Goal: Transaction & Acquisition: Subscribe to service/newsletter

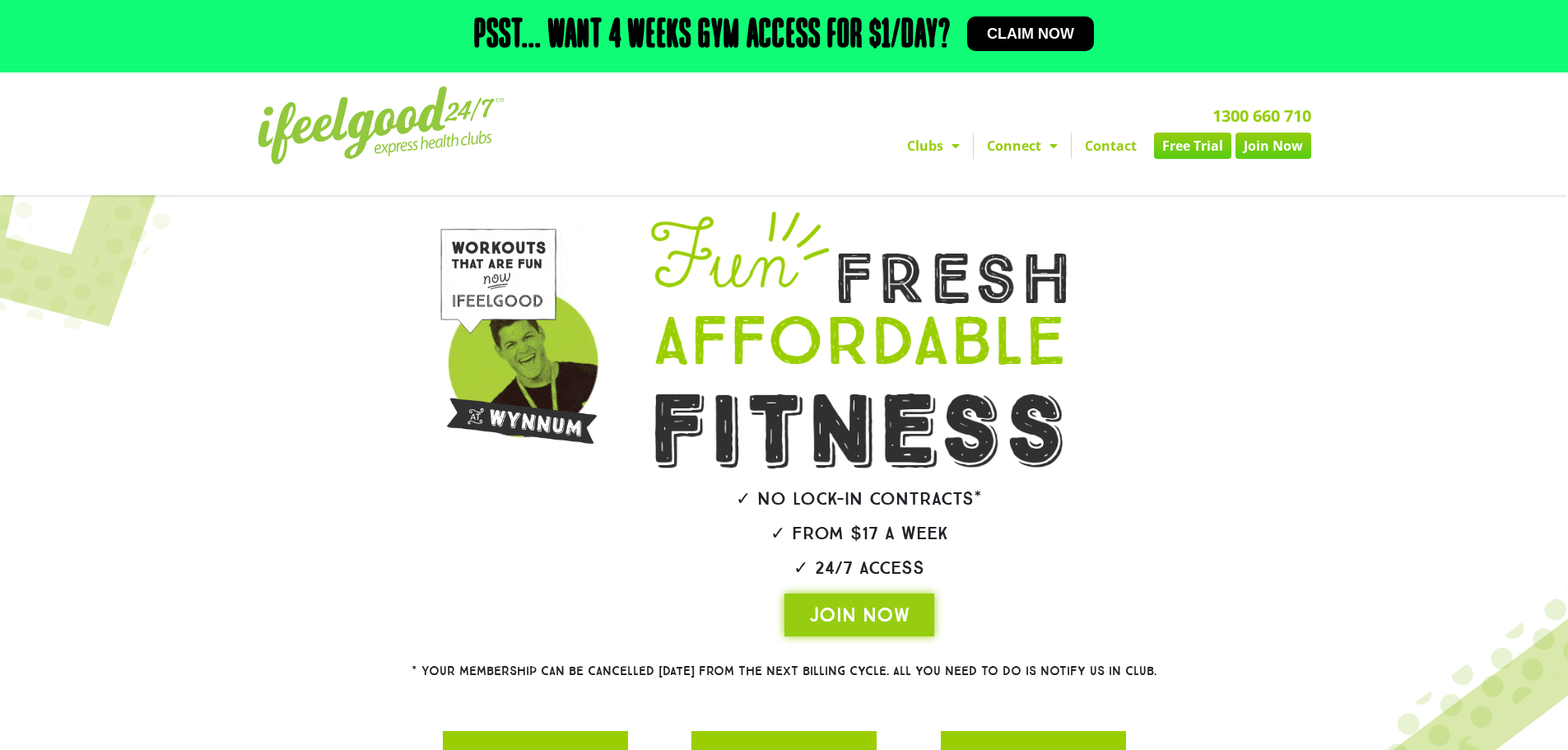
click at [1002, 31] on span "Claim now" at bounding box center [1031, 33] width 87 height 15
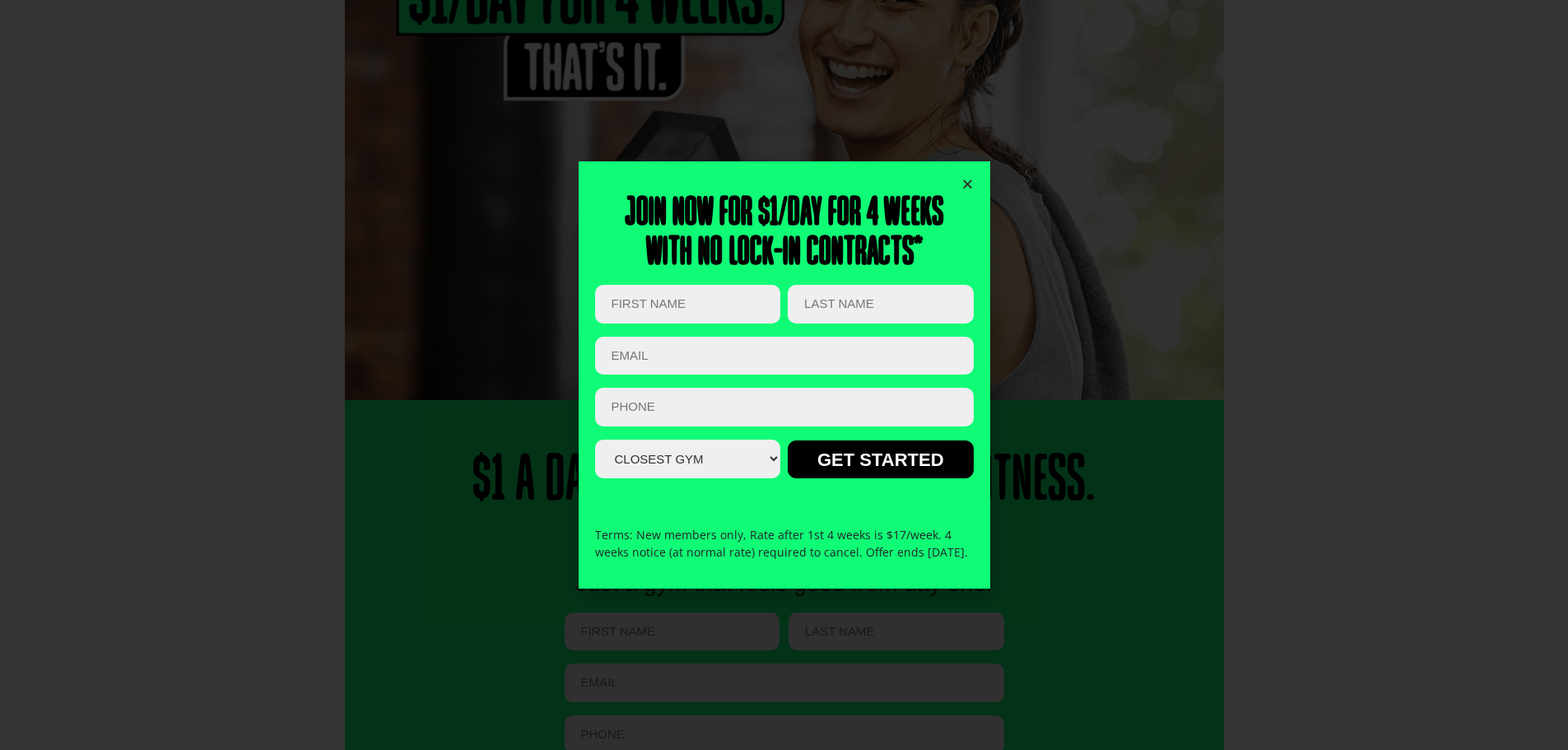
scroll to position [247, 0]
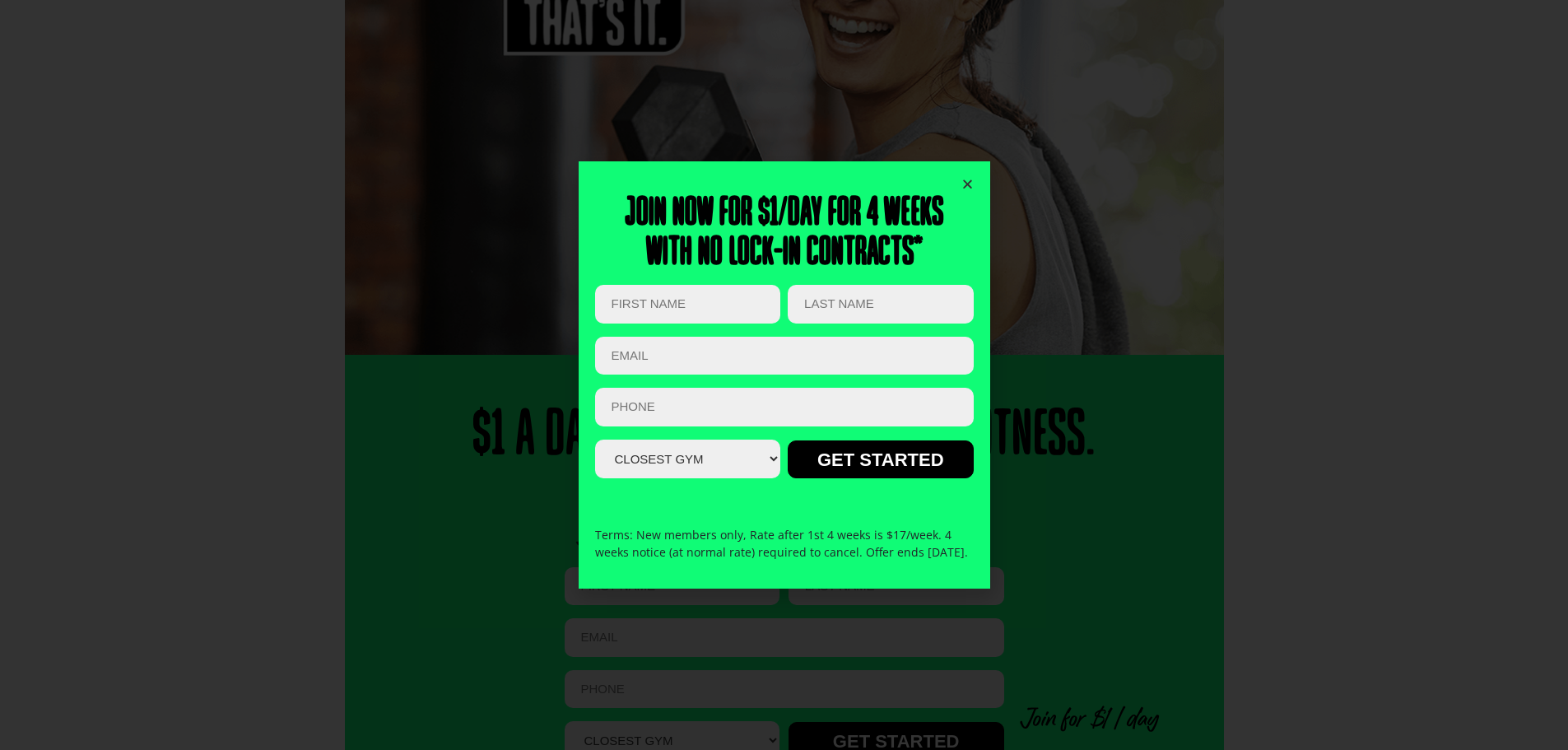
click at [969, 179] on icon "Close" at bounding box center [968, 184] width 13 height 13
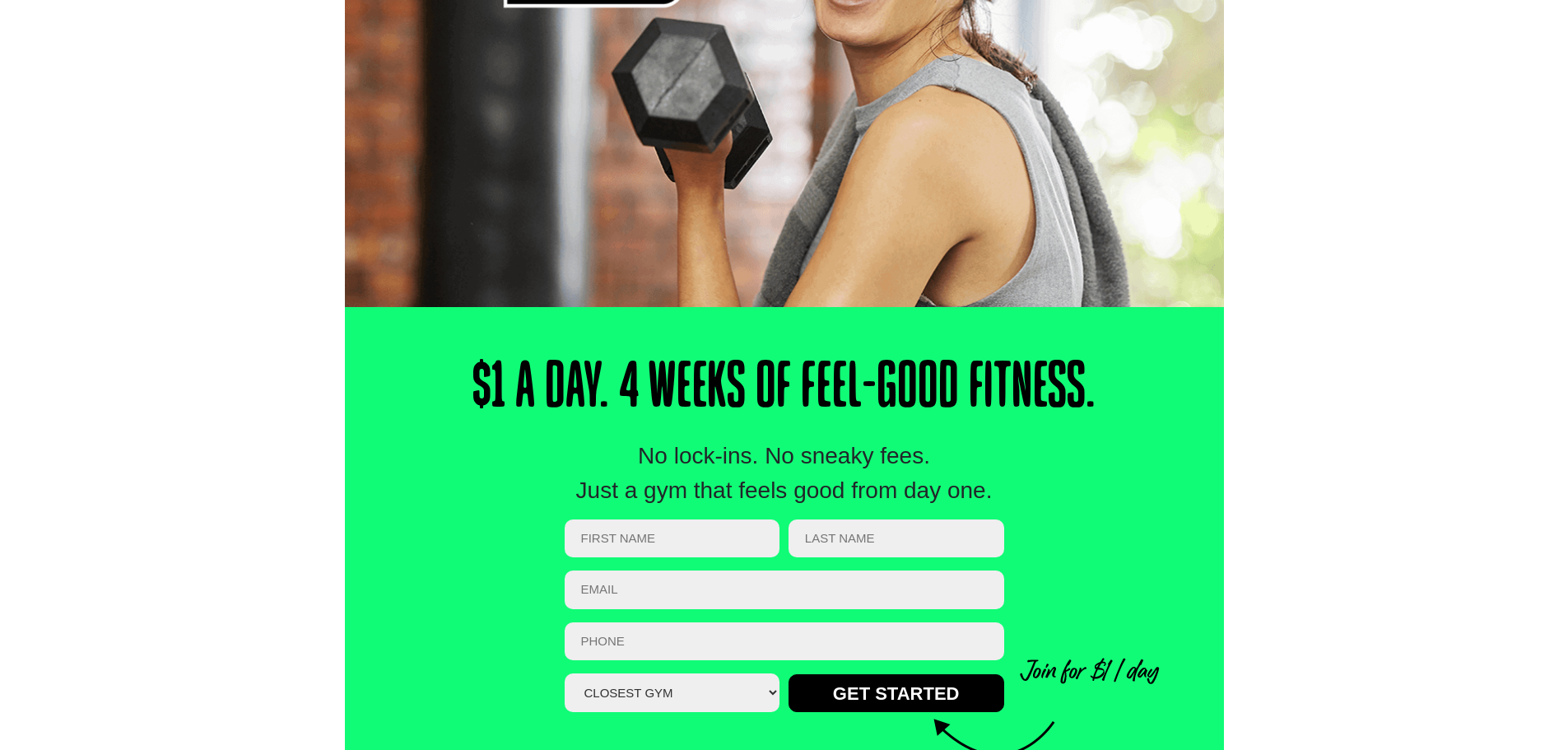
scroll to position [329, 0]
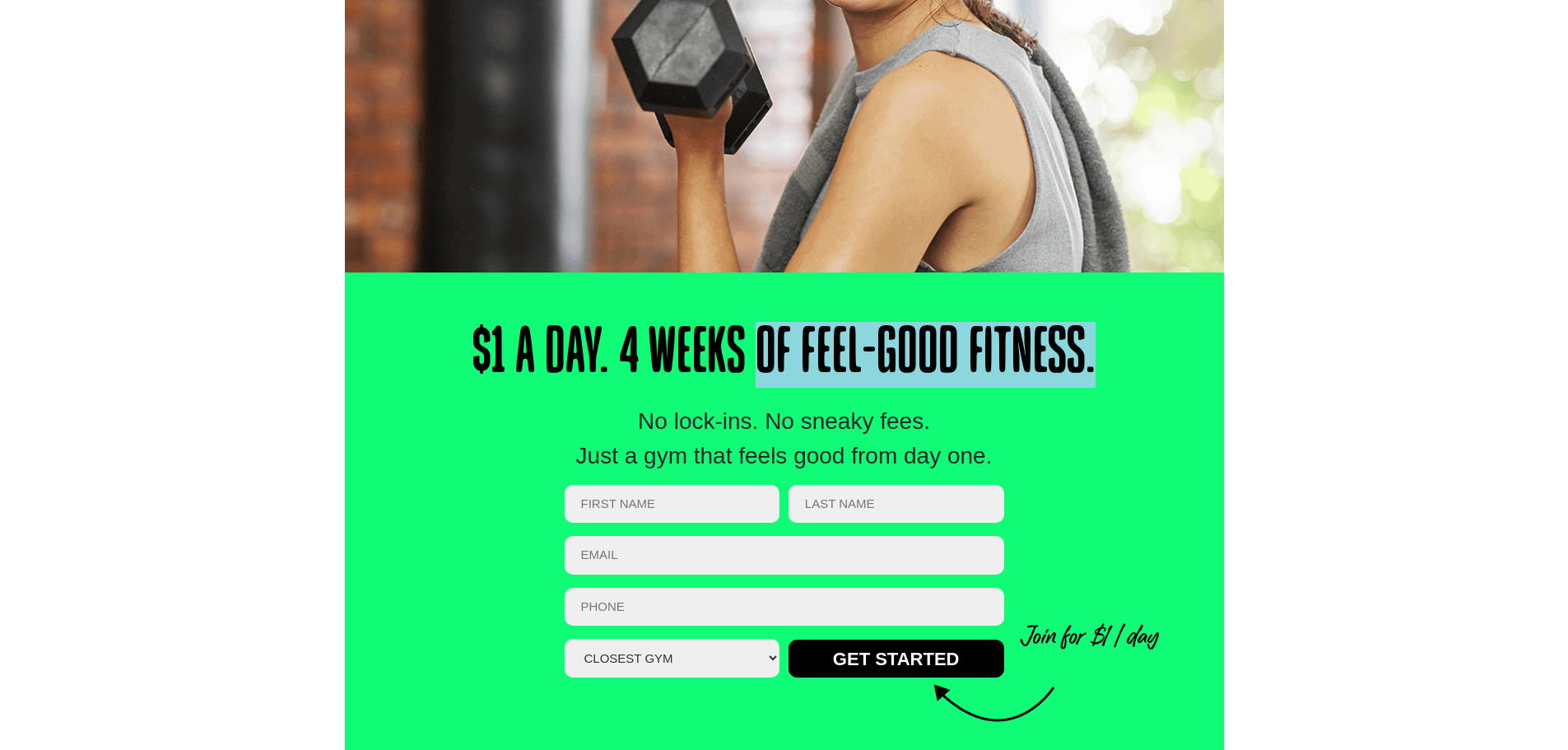
drag, startPoint x: 931, startPoint y: 366, endPoint x: 1228, endPoint y: 386, distance: 297.7
click at [1230, 368] on div "$1 a Day. 4 Weeks of Feel-Good Fitness. No lock-ins. No sneaky fees. Just a gym…" at bounding box center [784, 515] width 1568 height 487
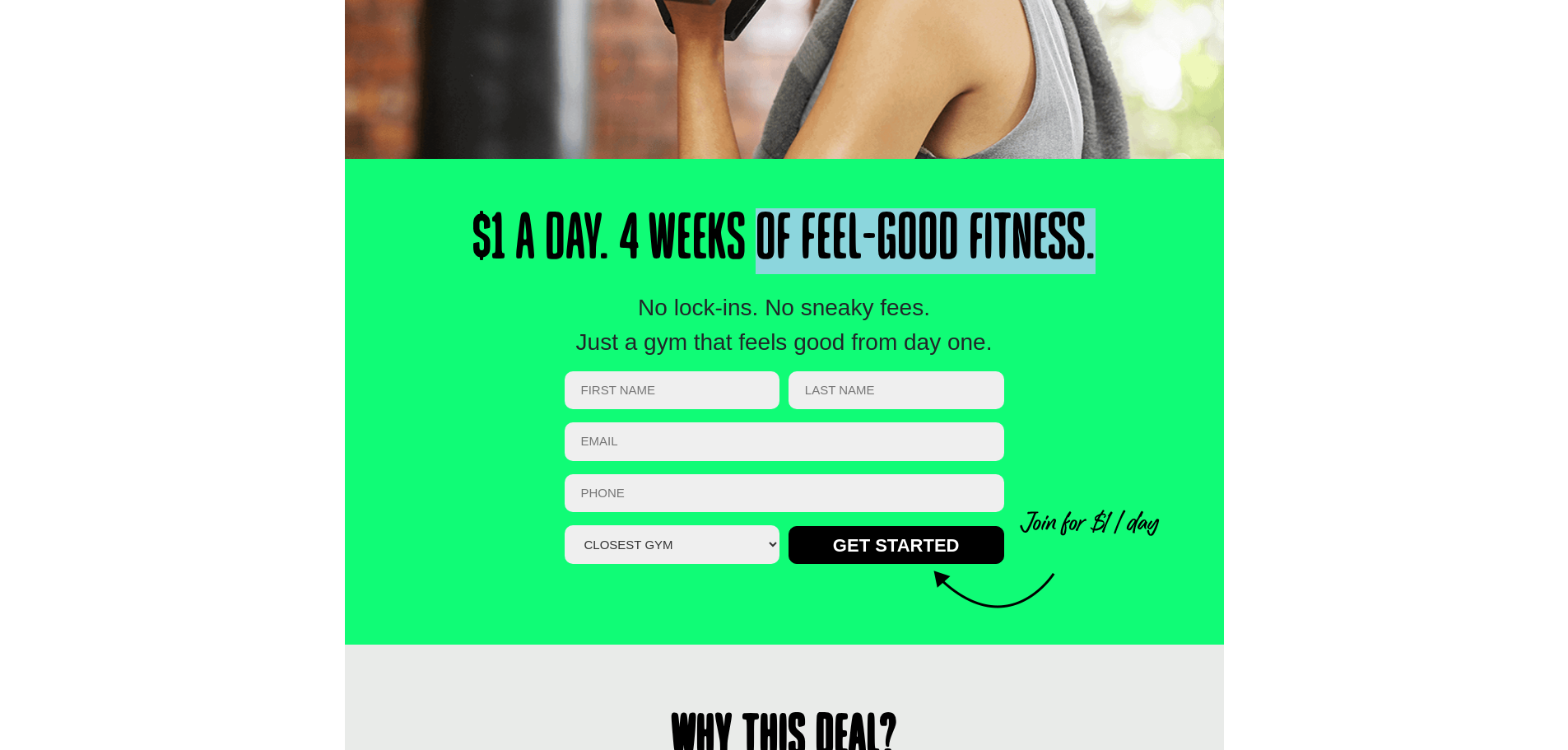
scroll to position [494, 0]
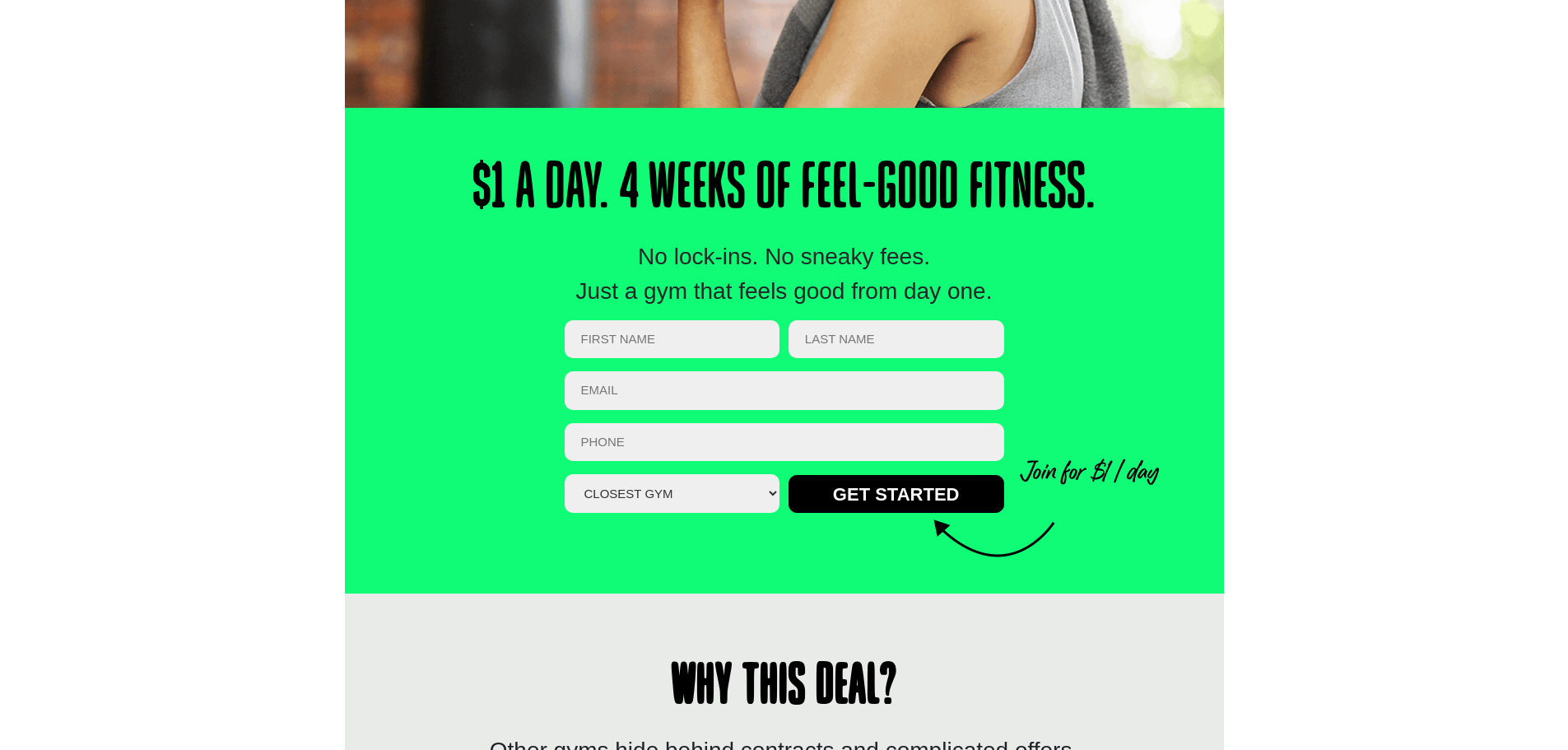
click at [683, 335] on input "First Name (Required)" at bounding box center [673, 339] width 216 height 38
type input "Ruby"
type input "[PERSON_NAME]"
type input "[EMAIL_ADDRESS][DOMAIN_NAME]"
type input "0412132601"
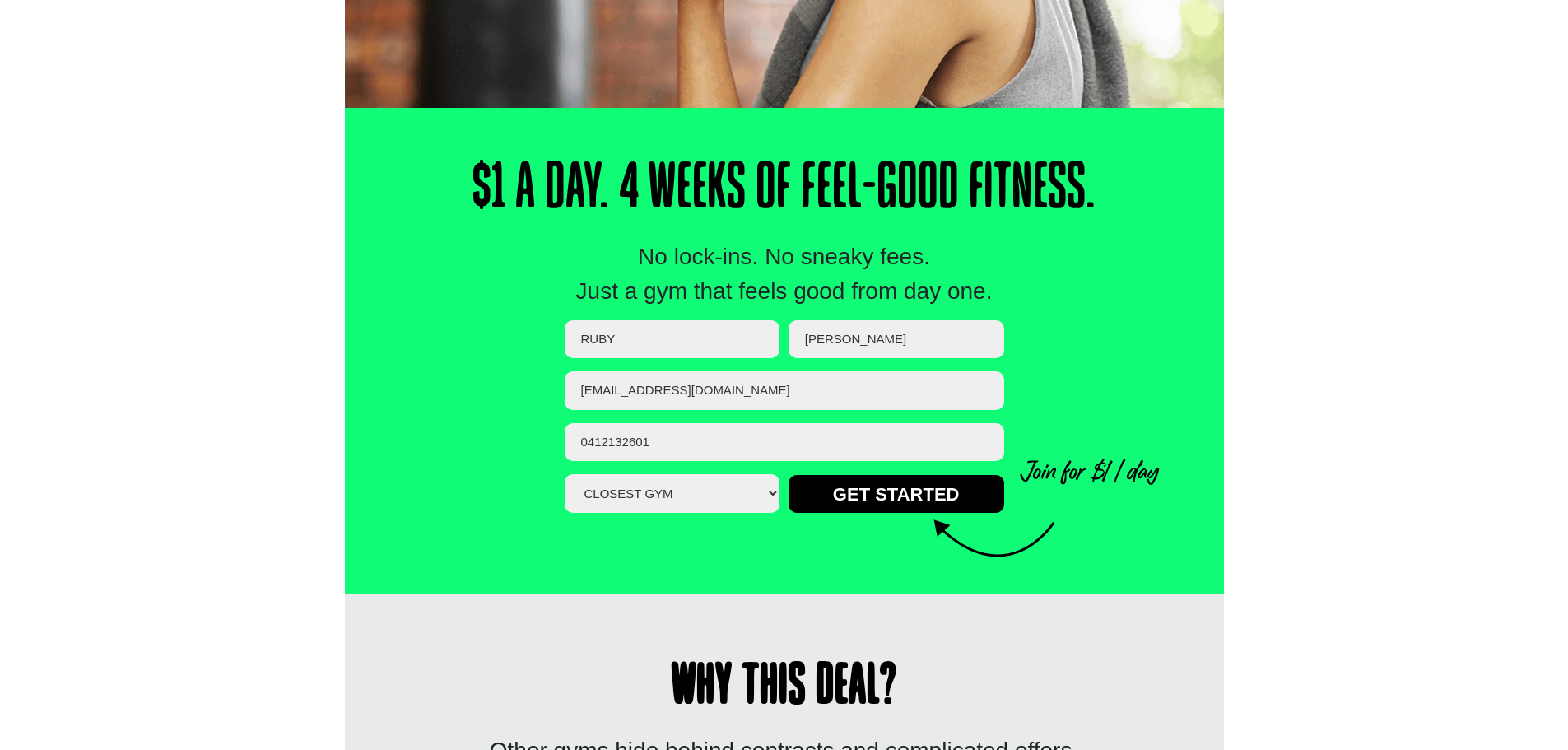
click at [699, 490] on select "Closest Gym [GEOGRAPHIC_DATA] [GEOGRAPHIC_DATA] [GEOGRAPHIC_DATA] [GEOGRAPHIC_D…" at bounding box center [673, 493] width 216 height 38
select select "[GEOGRAPHIC_DATA]"
click at [565, 475] on select "Closest Gym [GEOGRAPHIC_DATA] [GEOGRAPHIC_DATA] [GEOGRAPHIC_DATA] [GEOGRAPHIC_D…" at bounding box center [673, 493] width 216 height 38
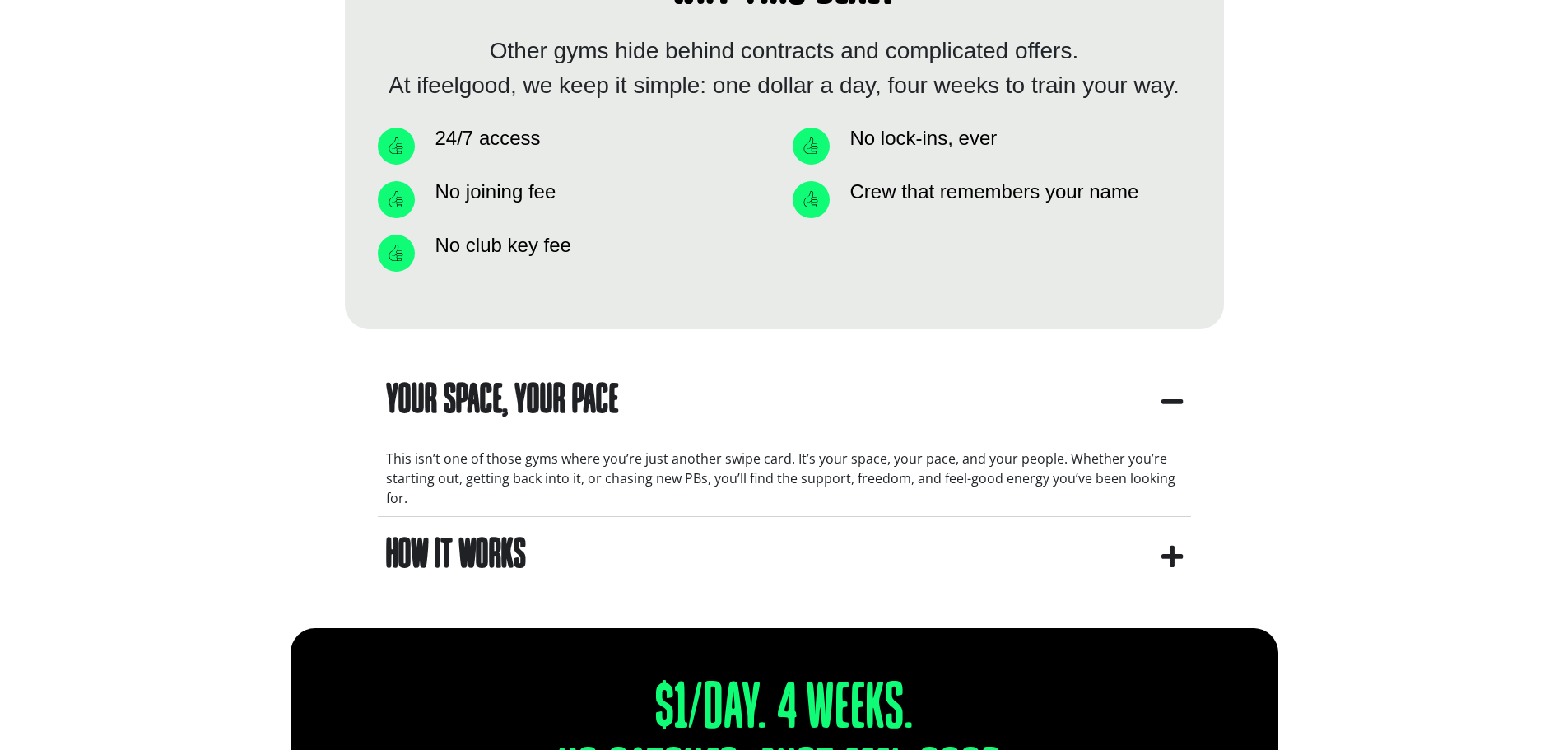
scroll to position [1236, 0]
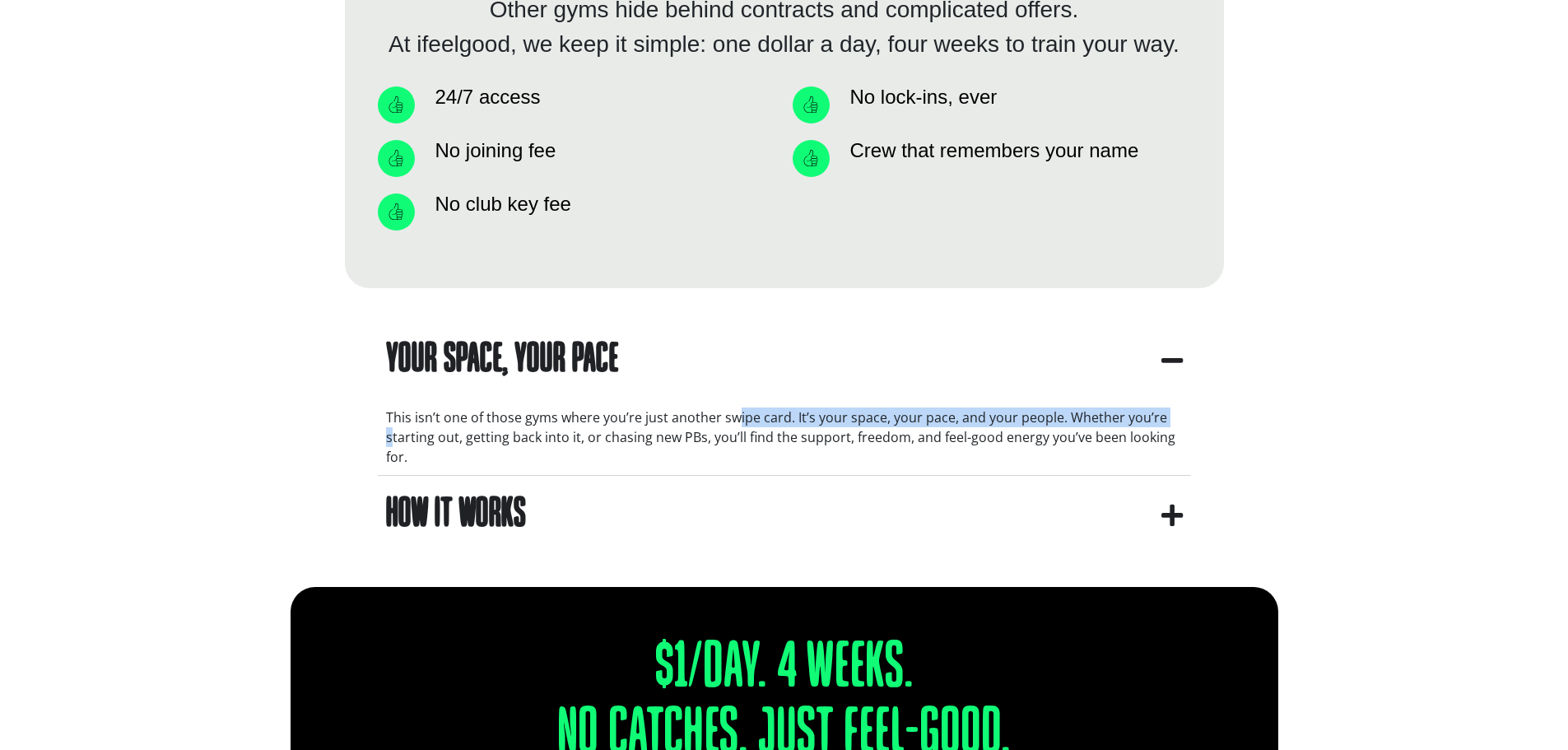
drag, startPoint x: 673, startPoint y: 414, endPoint x: 1120, endPoint y: 414, distance: 447.0
click at [1113, 412] on div "This isn’t one of those gyms where you’re just another swipe card. It’s your sp…" at bounding box center [784, 437] width 797 height 59
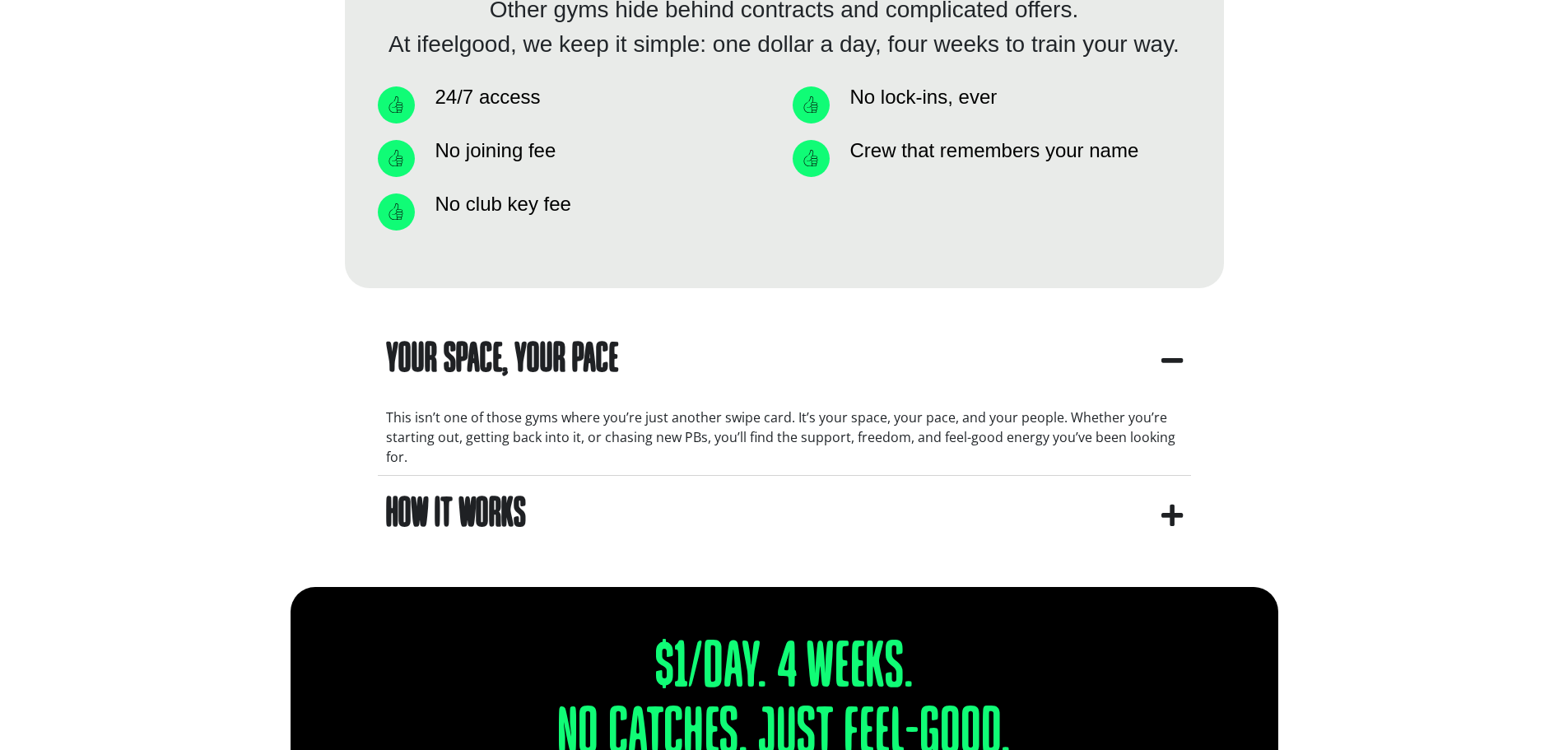
click at [1165, 417] on div "This isn’t one of those gyms where you’re just another swipe card. It’s your sp…" at bounding box center [784, 437] width 797 height 59
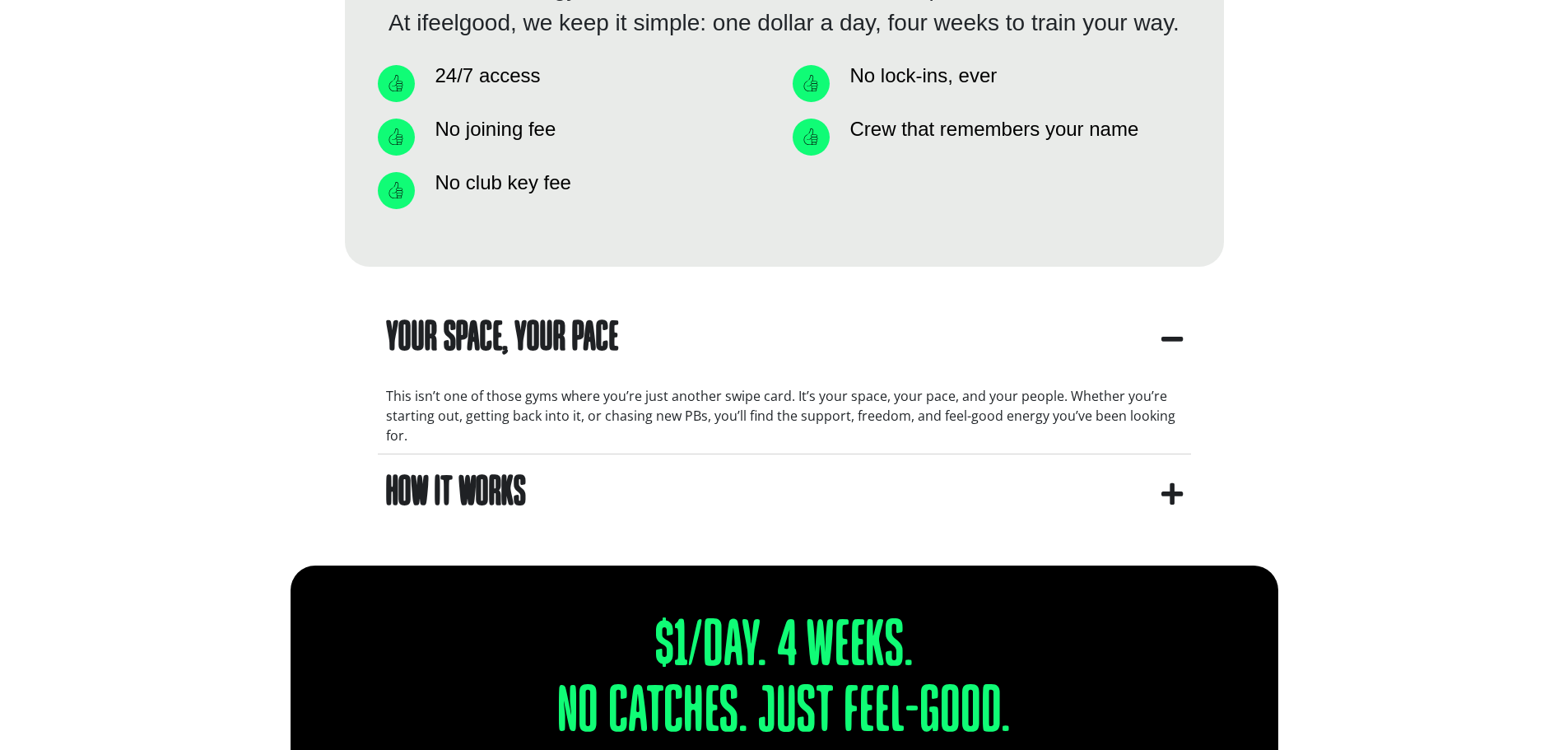
scroll to position [1318, 0]
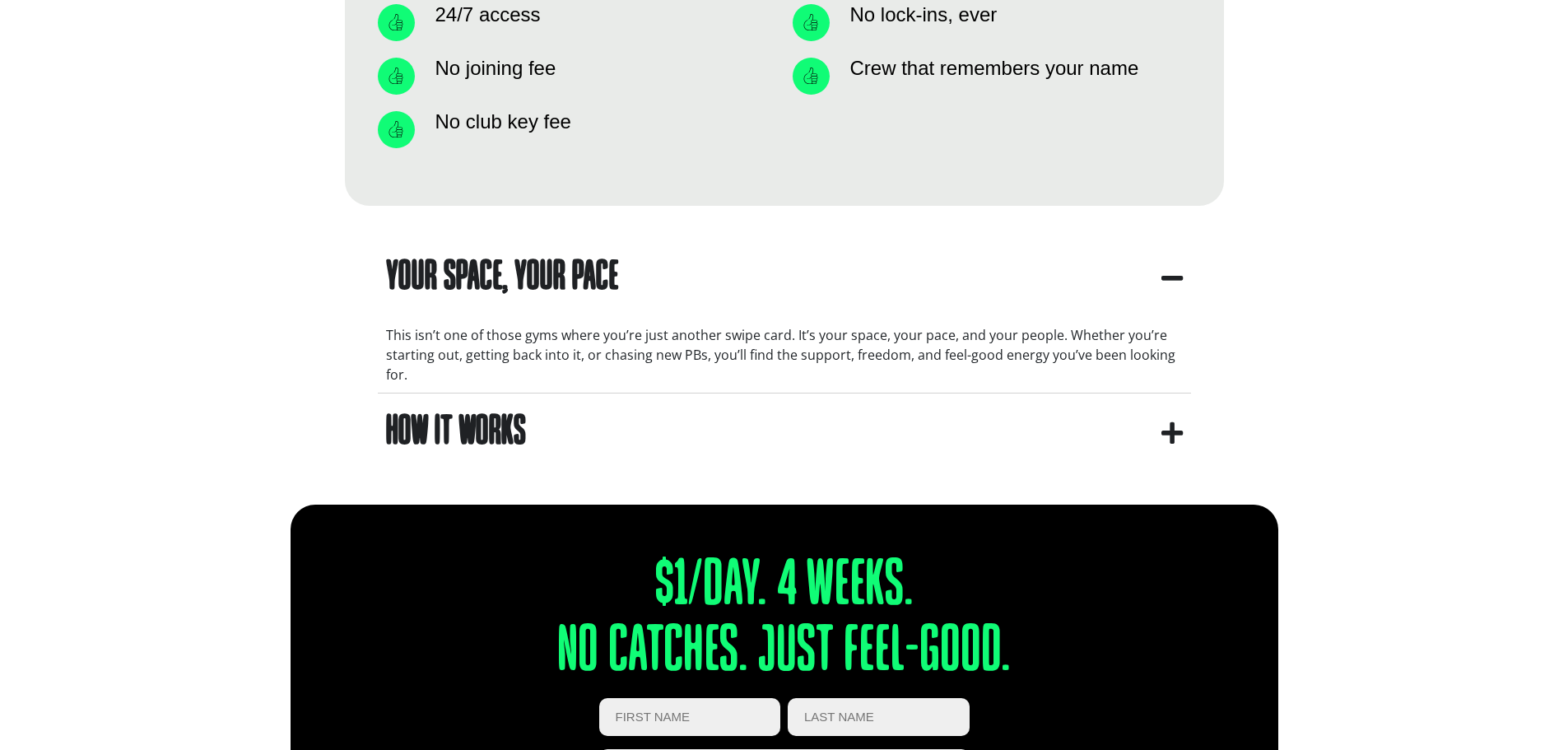
click at [1173, 441] on icon "apbct__label_id__gravity_form" at bounding box center [1172, 433] width 22 height 25
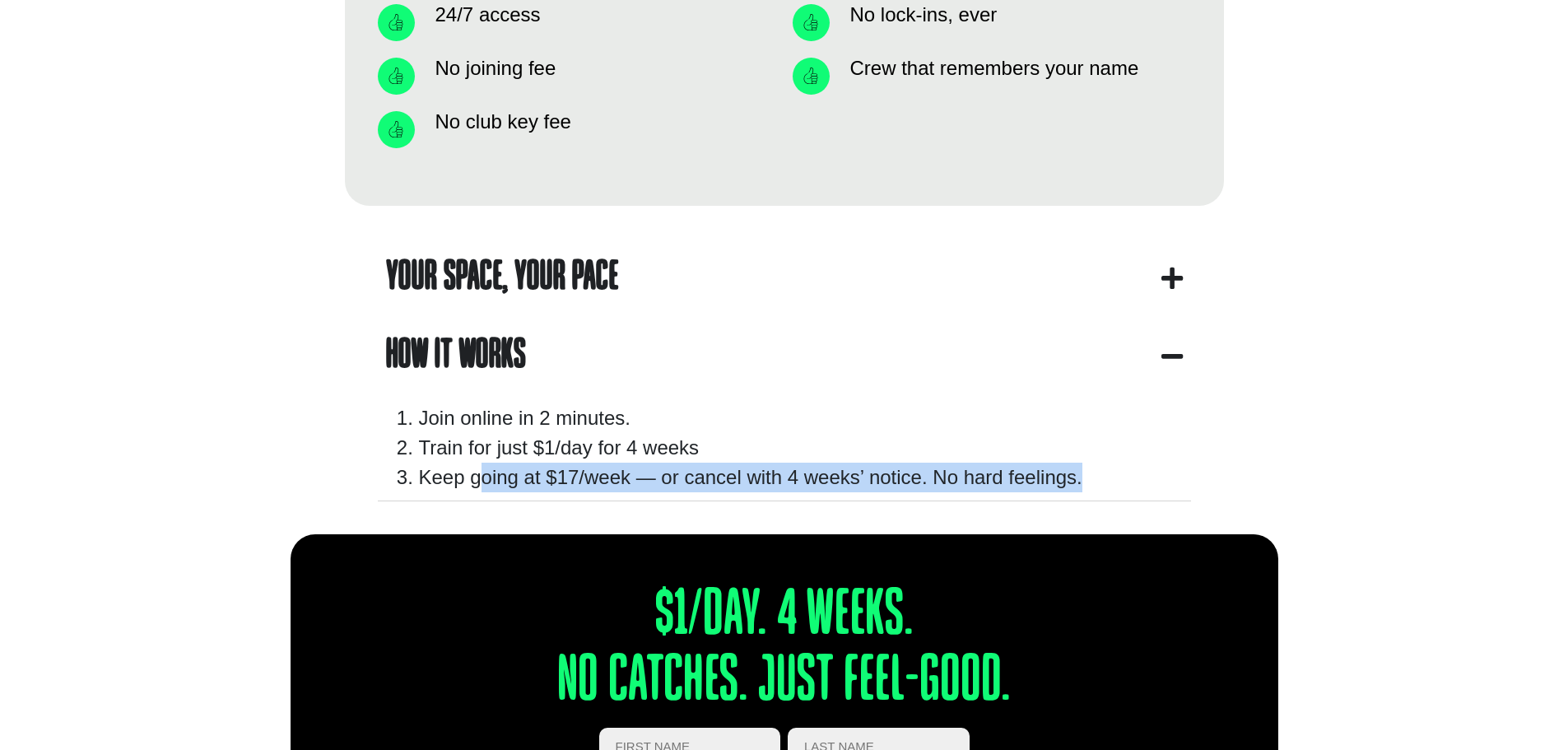
drag, startPoint x: 486, startPoint y: 470, endPoint x: 1121, endPoint y: 490, distance: 635.3
click at [1120, 490] on li "Keep going at $17/week — or cancel with 4 weeks’ notice. No hard feelings." at bounding box center [801, 478] width 764 height 29
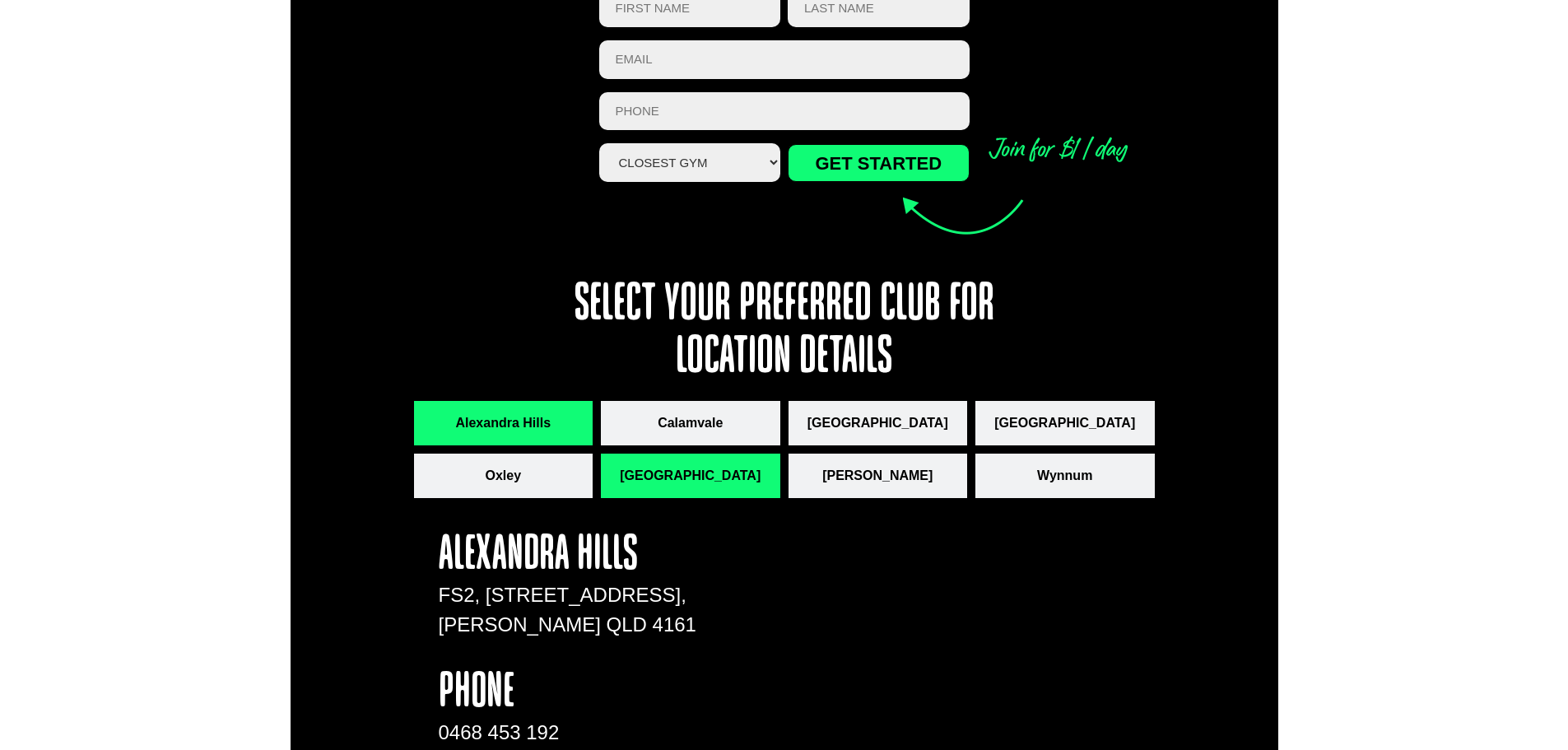
scroll to position [2059, 0]
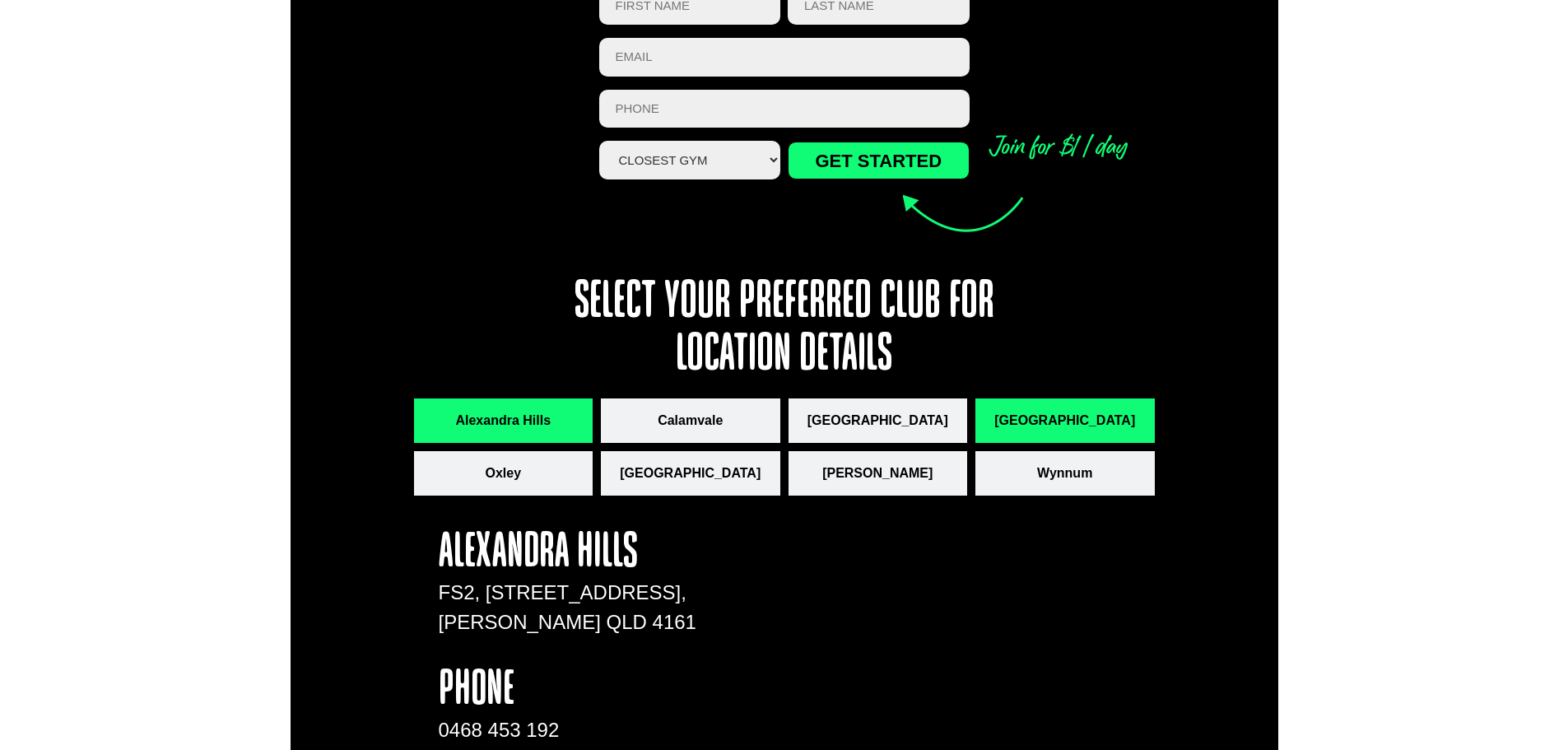
click at [1064, 414] on span "[GEOGRAPHIC_DATA]" at bounding box center [1064, 421] width 140 height 20
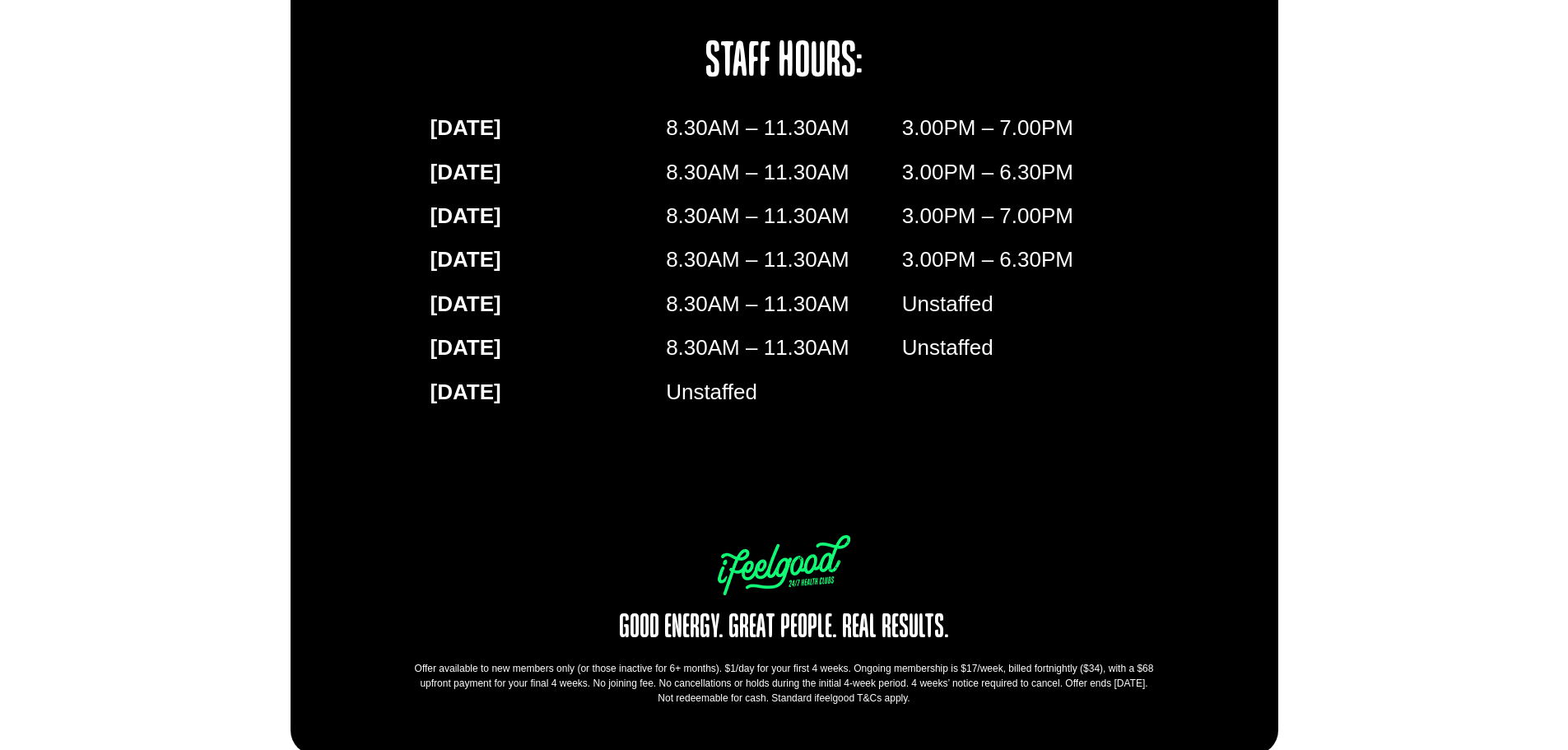
scroll to position [2852, 0]
